Goal: Check status: Check status

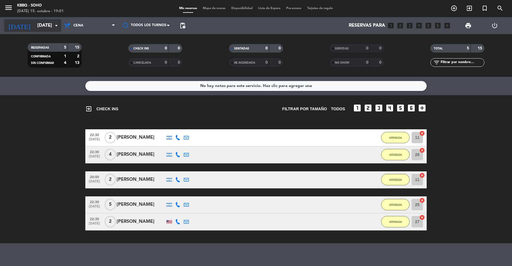
click at [44, 20] on input "[DATE]" at bounding box center [64, 25] width 61 height 11
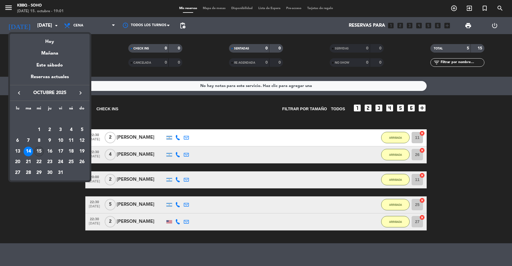
click at [40, 148] on div "15" at bounding box center [39, 152] width 10 height 10
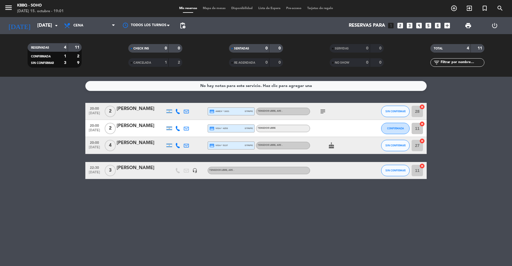
click at [320, 110] on icon "subject" at bounding box center [322, 111] width 7 height 7
click at [52, 23] on input "[DATE]" at bounding box center [64, 25] width 61 height 11
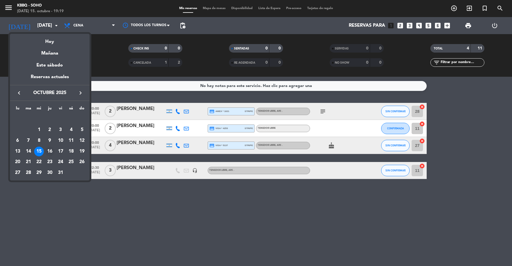
click at [48, 151] on div "16" at bounding box center [50, 152] width 10 height 10
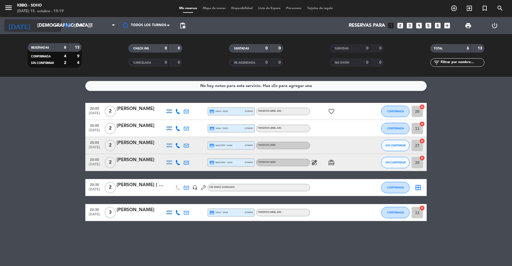
click at [40, 24] on input "[DEMOGRAPHIC_DATA][DATE]" at bounding box center [64, 25] width 61 height 11
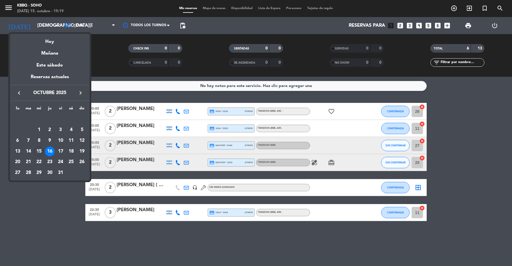
click at [37, 150] on div "15" at bounding box center [39, 152] width 10 height 10
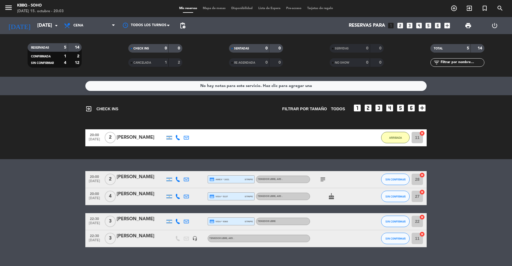
drag, startPoint x: 211, startPoint y: 120, endPoint x: 30, endPoint y: 144, distance: 182.2
click at [30, 144] on bookings-row "20:00 [DATE] 2 [PERSON_NAME] 5 MIN / 5:14 H sms ARRIBADA 11 cancel" at bounding box center [256, 137] width 512 height 17
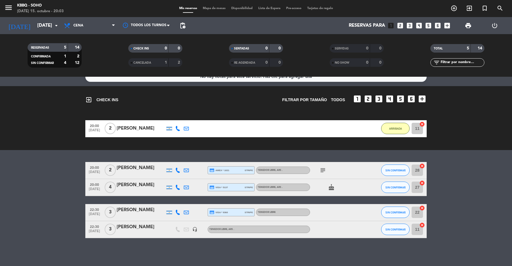
click at [323, 169] on icon "subject" at bounding box center [322, 170] width 7 height 7
click at [317, 145] on div "exit_to_app CHECK INS Filtrar por tamaño TODOS looks_one looks_two looks_3 look…" at bounding box center [256, 118] width 512 height 64
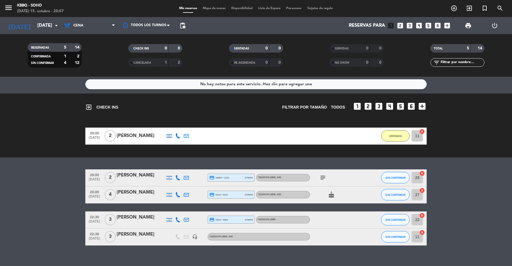
scroll to position [0, 0]
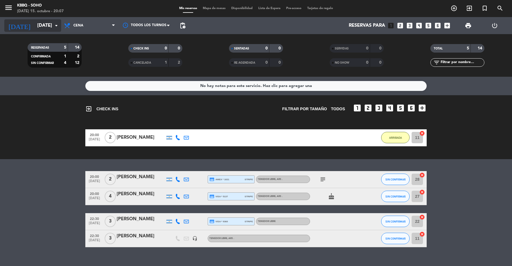
click at [46, 24] on input "[DATE]" at bounding box center [64, 25] width 61 height 11
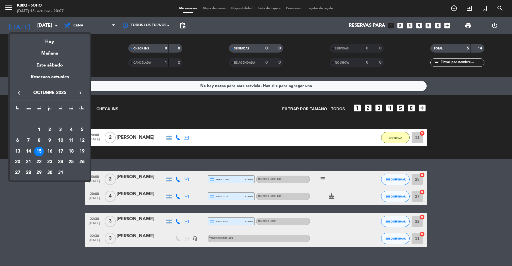
click at [49, 154] on div "16" at bounding box center [50, 152] width 10 height 10
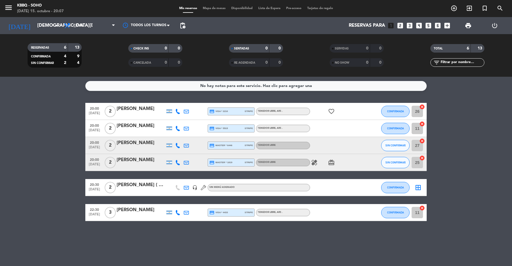
click at [314, 164] on icon "healing" at bounding box center [314, 162] width 7 height 7
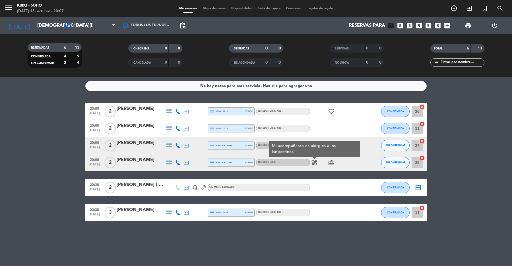
click at [314, 164] on icon "healing" at bounding box center [314, 162] width 7 height 7
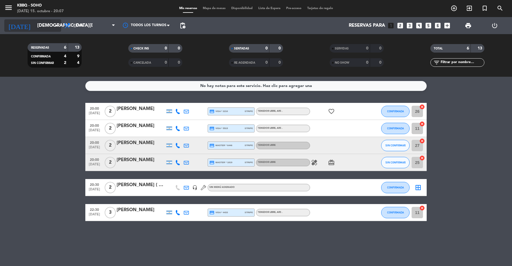
click at [34, 28] on input "[DEMOGRAPHIC_DATA][DATE]" at bounding box center [64, 25] width 61 height 11
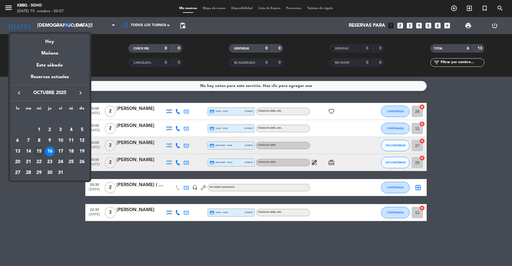
click at [40, 148] on div "15" at bounding box center [39, 152] width 10 height 10
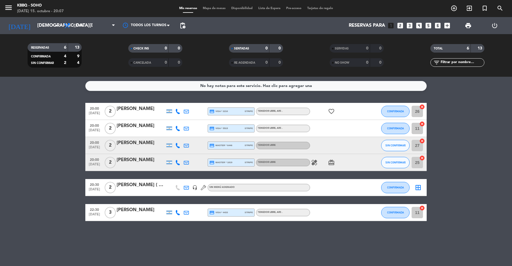
type input "[DATE]"
